Goal: Check status: Check status

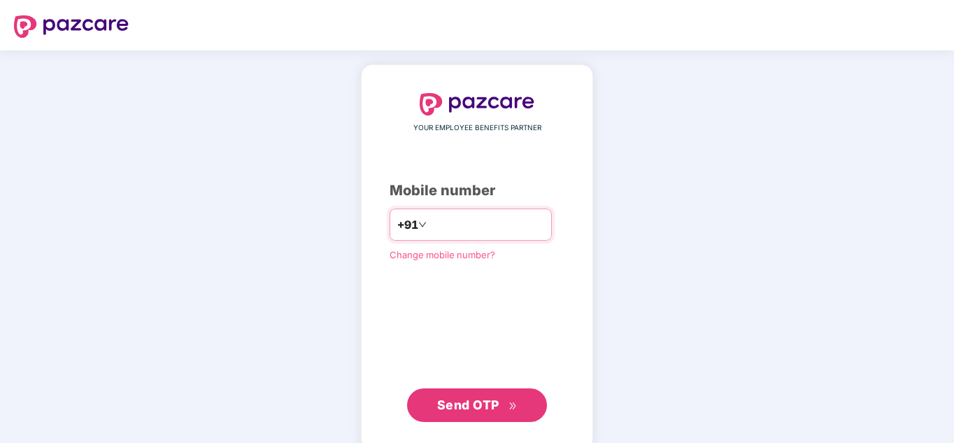
click at [470, 215] on input "number" at bounding box center [486, 224] width 115 height 22
type input "**********"
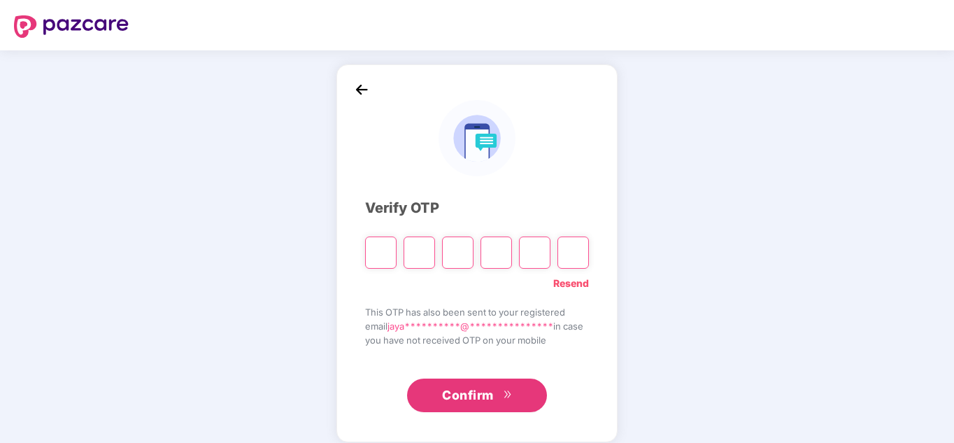
type input "*"
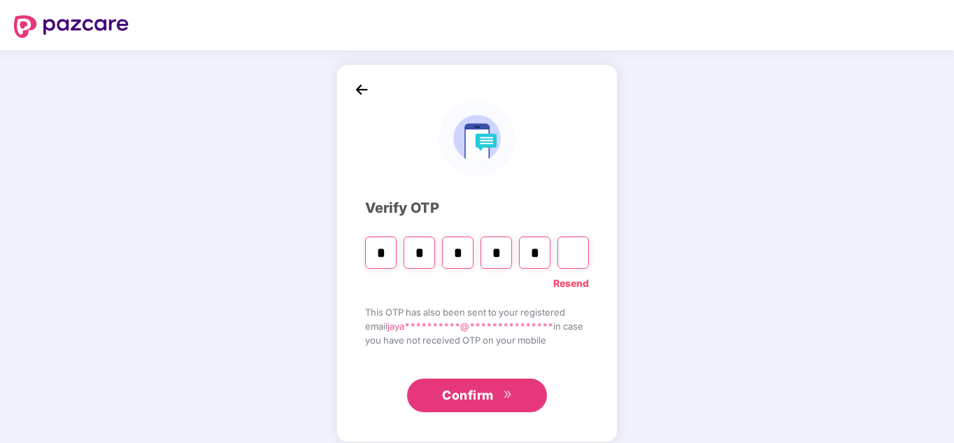
type input "*"
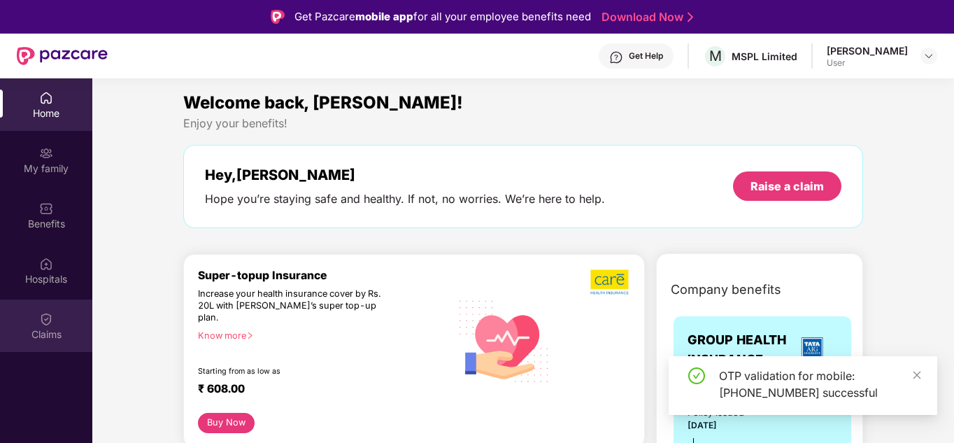
click at [42, 329] on div "Claims" at bounding box center [46, 334] width 92 height 14
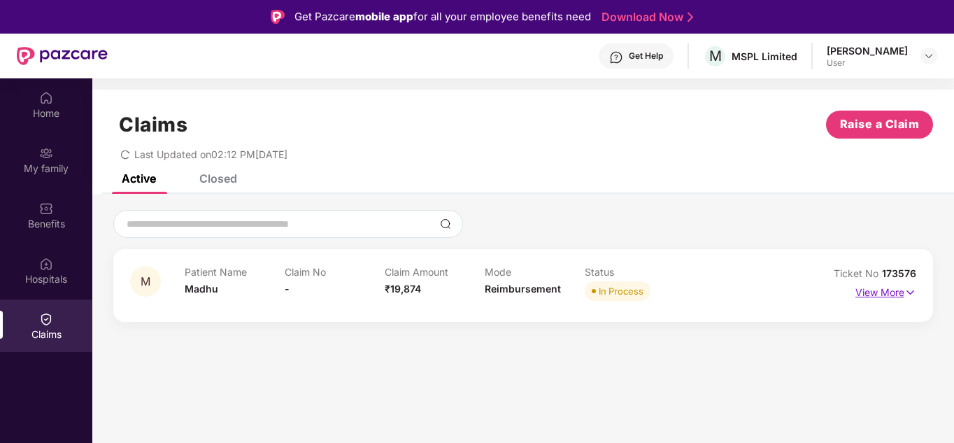
click at [904, 290] on img at bounding box center [910, 292] width 12 height 15
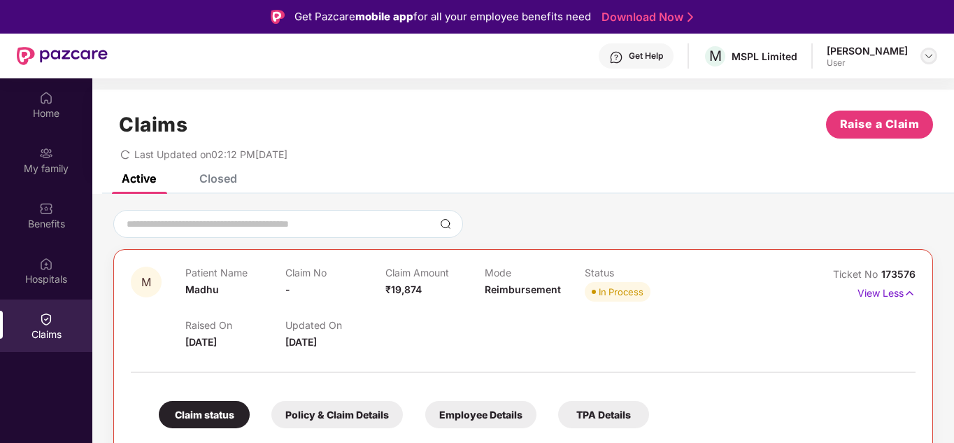
click at [931, 52] on img at bounding box center [928, 55] width 11 height 11
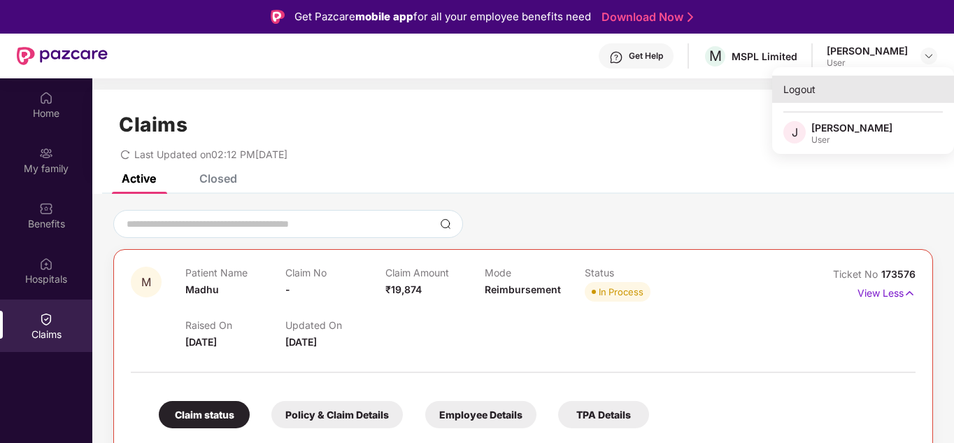
click at [803, 92] on div "Logout" at bounding box center [863, 89] width 182 height 27
